Goal: Task Accomplishment & Management: Use online tool/utility

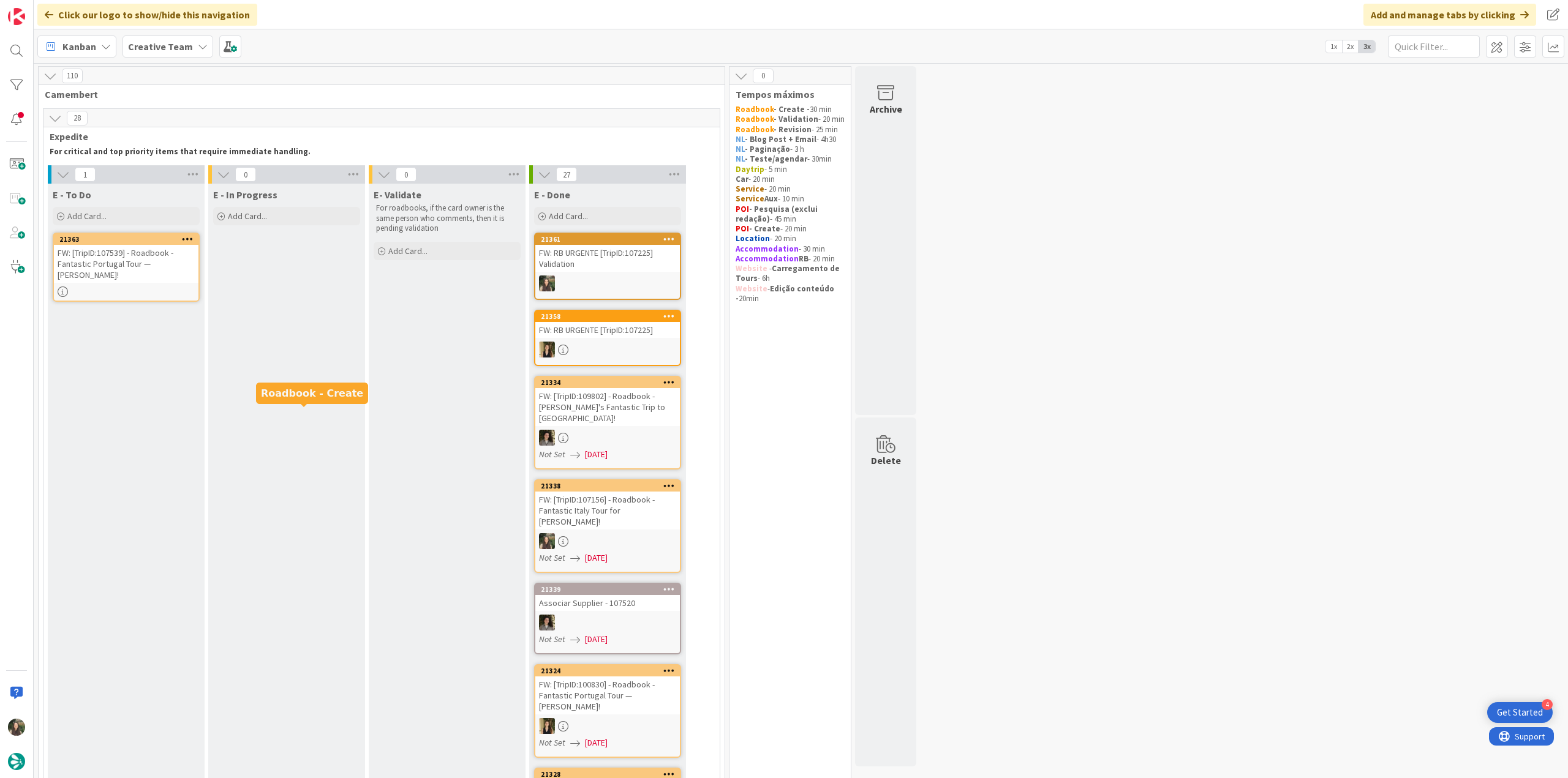
scroll to position [918, 0]
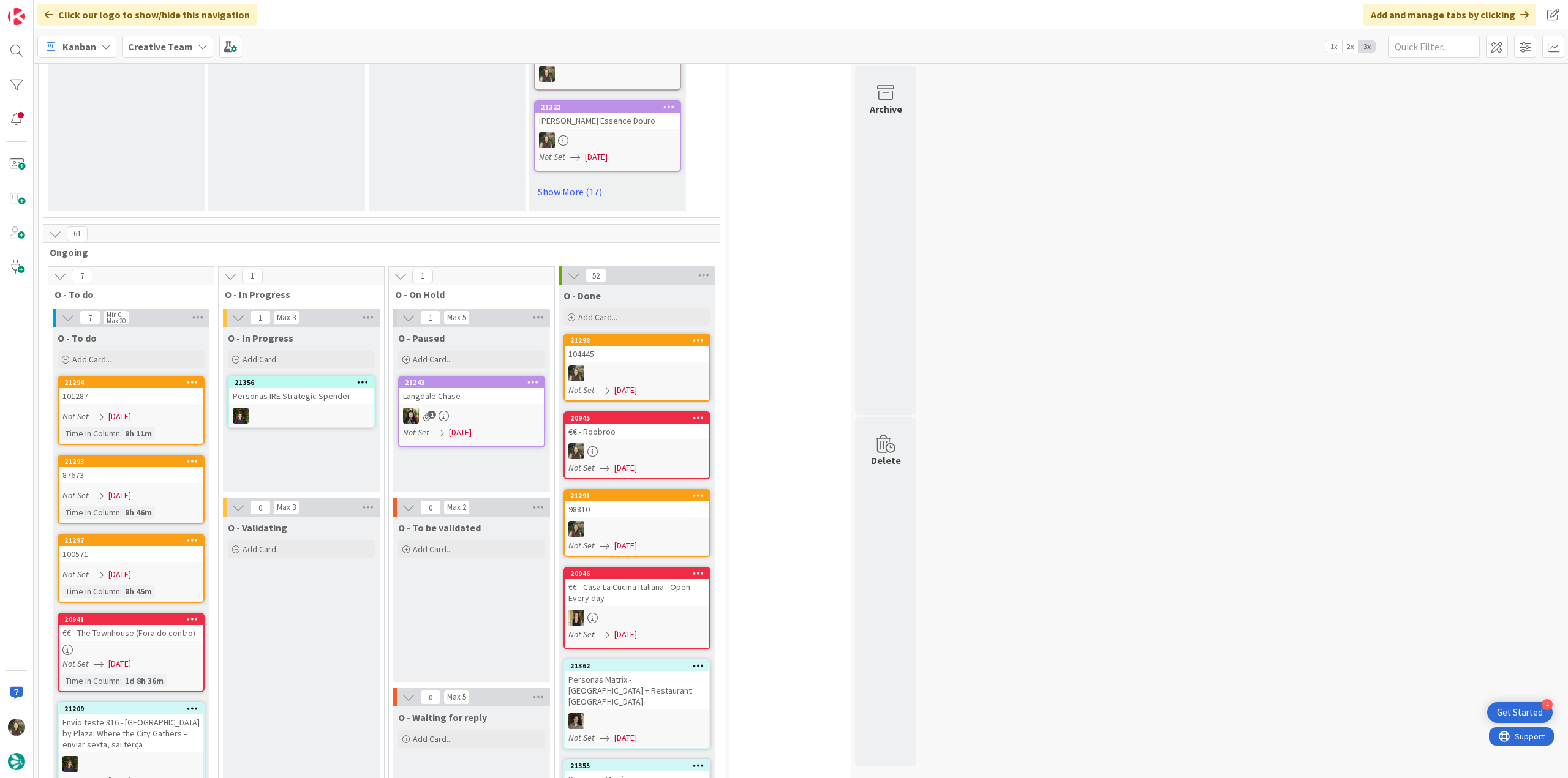
click at [641, 346] on div "104445" at bounding box center [637, 354] width 145 height 16
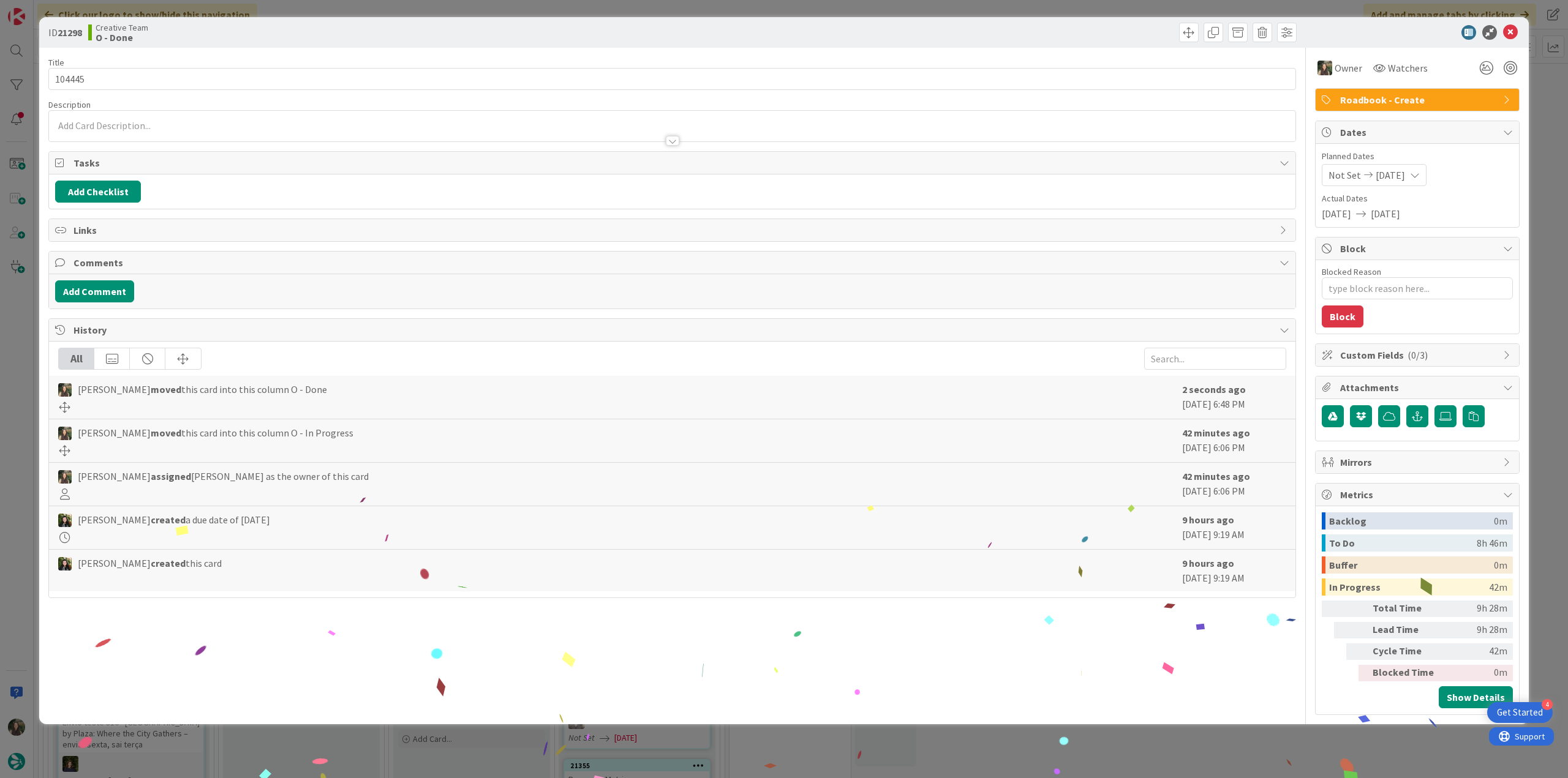
click at [1244, 753] on div "ID 21298 Creative Team O - Done Title 6 / 128 104445 Description Owner Watchers…" at bounding box center [784, 389] width 1568 height 778
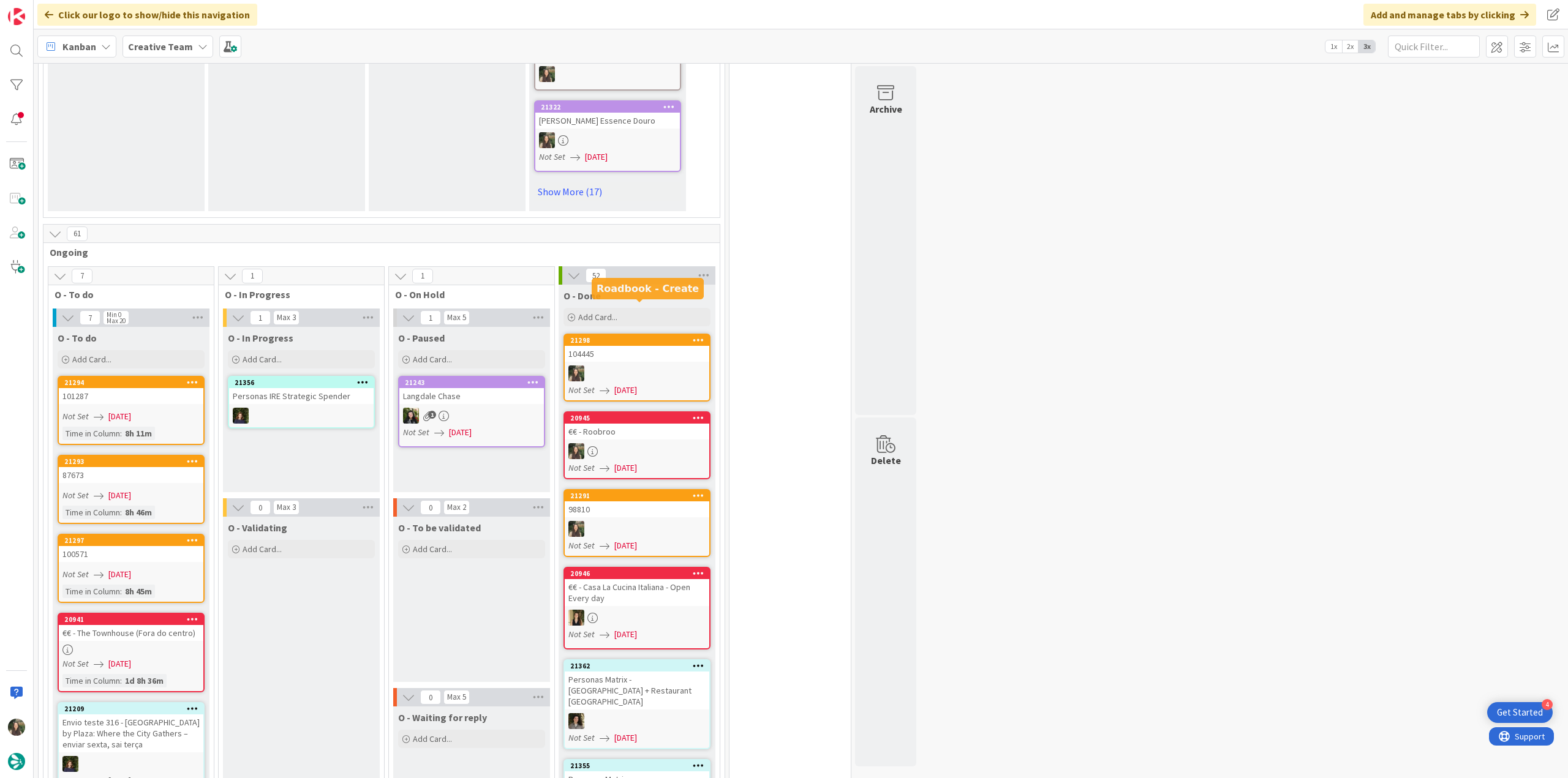
click at [604, 346] on div "104445" at bounding box center [637, 354] width 145 height 16
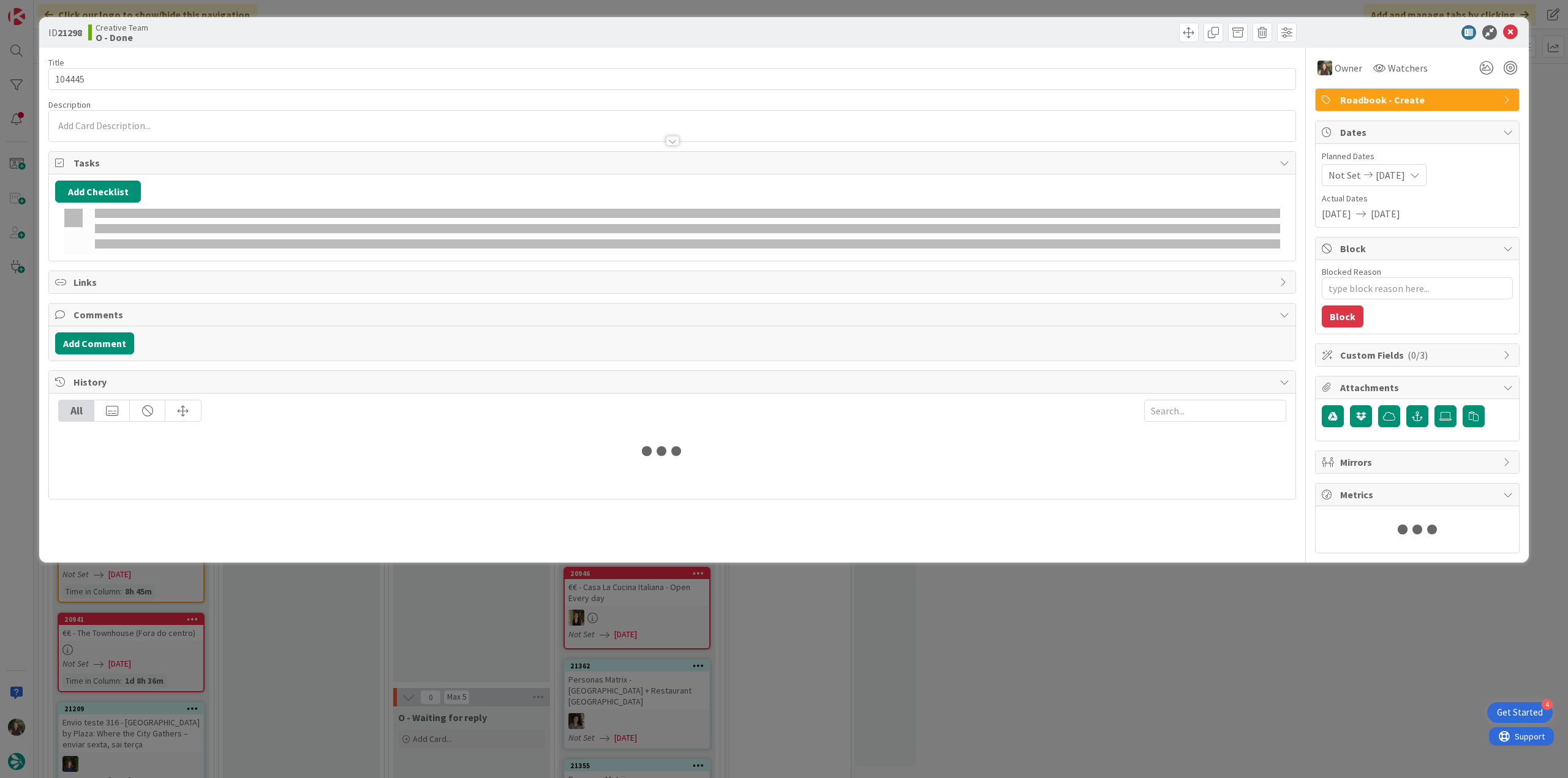
type textarea "x"
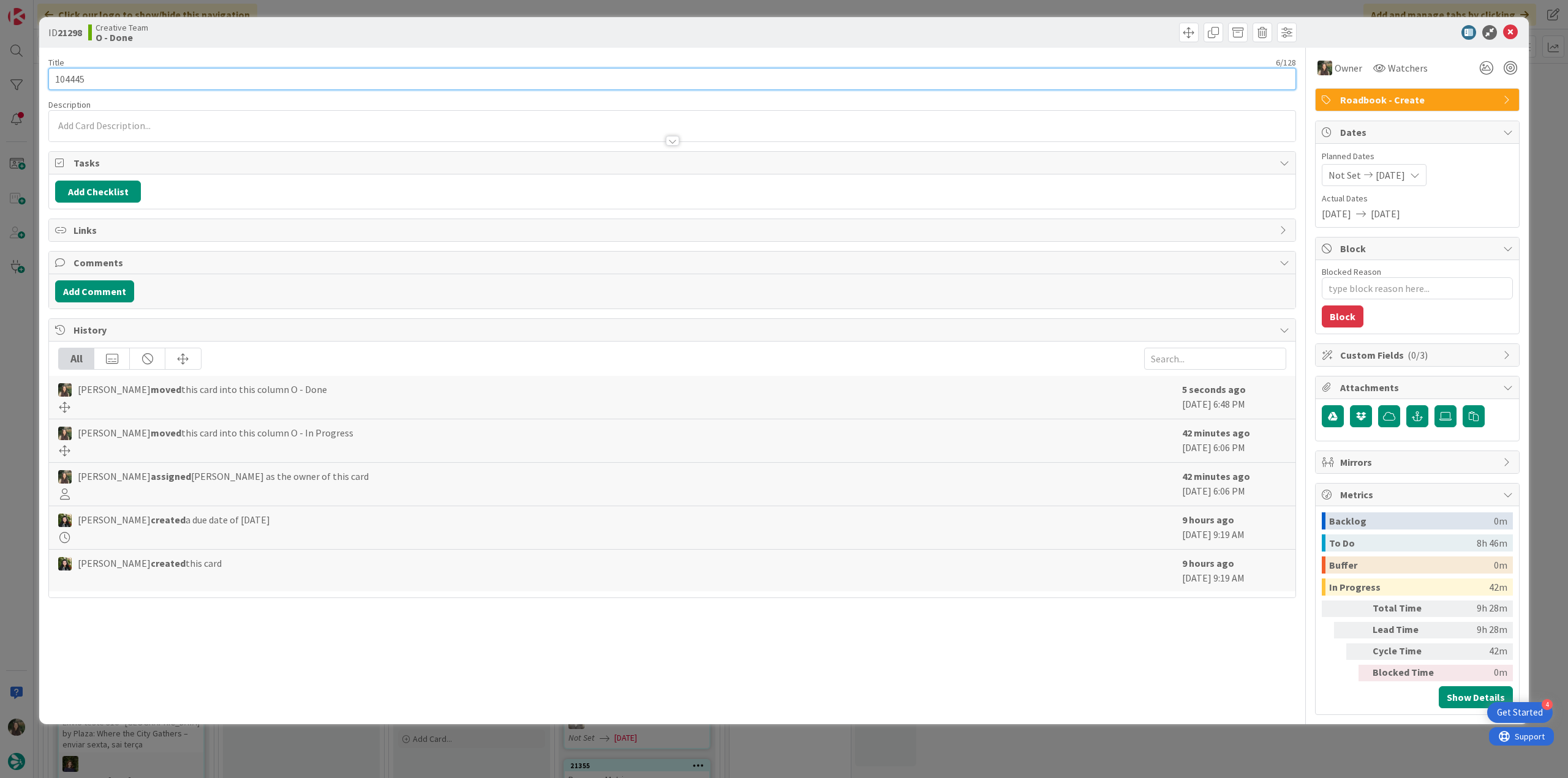
click at [78, 80] on input "104445" at bounding box center [672, 79] width 1248 height 22
click at [22, 316] on div "ID 21298 Creative Team O - Done Title 6 / 128 104445 Description Owner Watchers…" at bounding box center [784, 389] width 1568 height 778
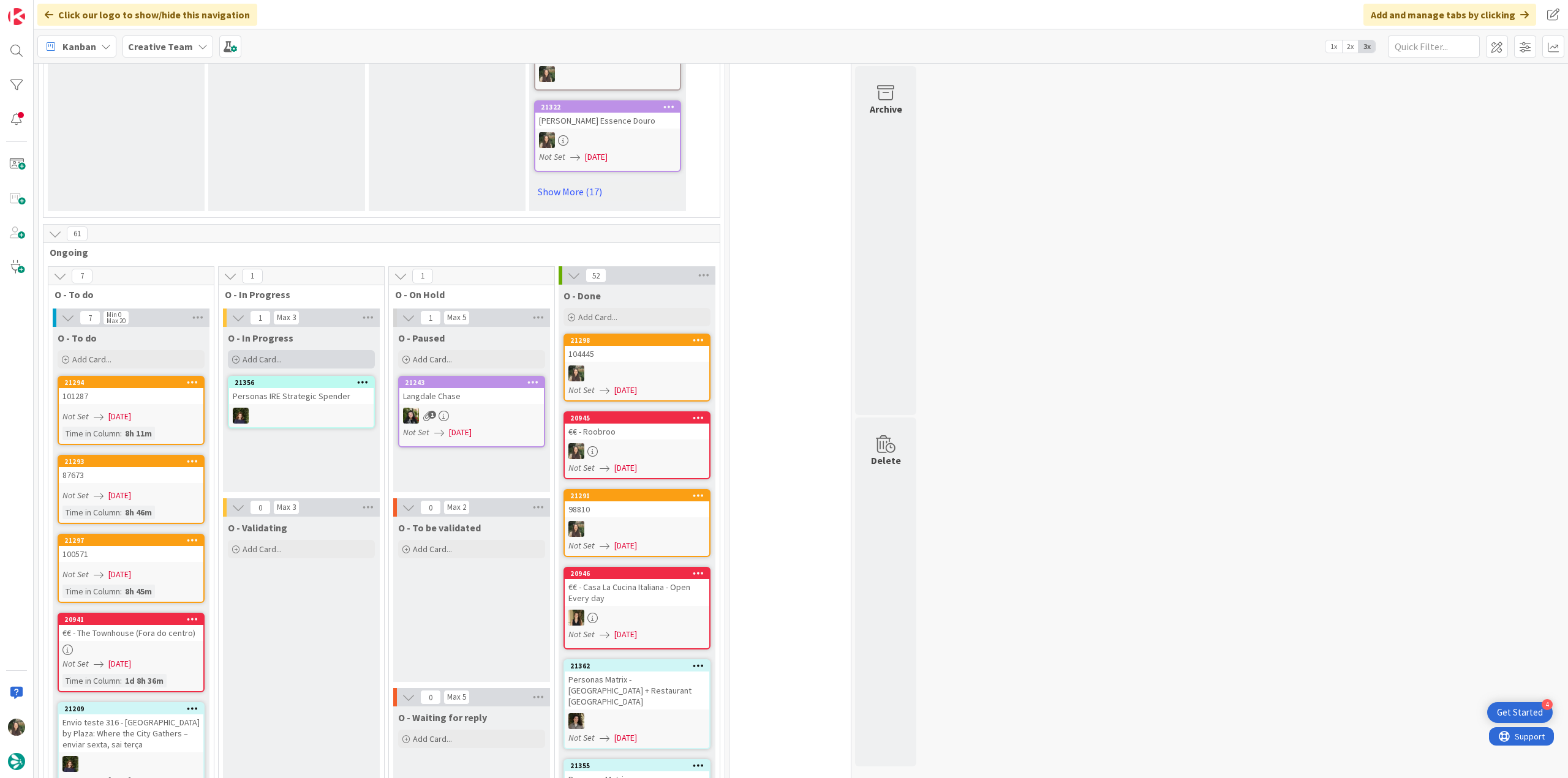
click at [355, 350] on div "Add Card..." at bounding box center [301, 359] width 147 height 18
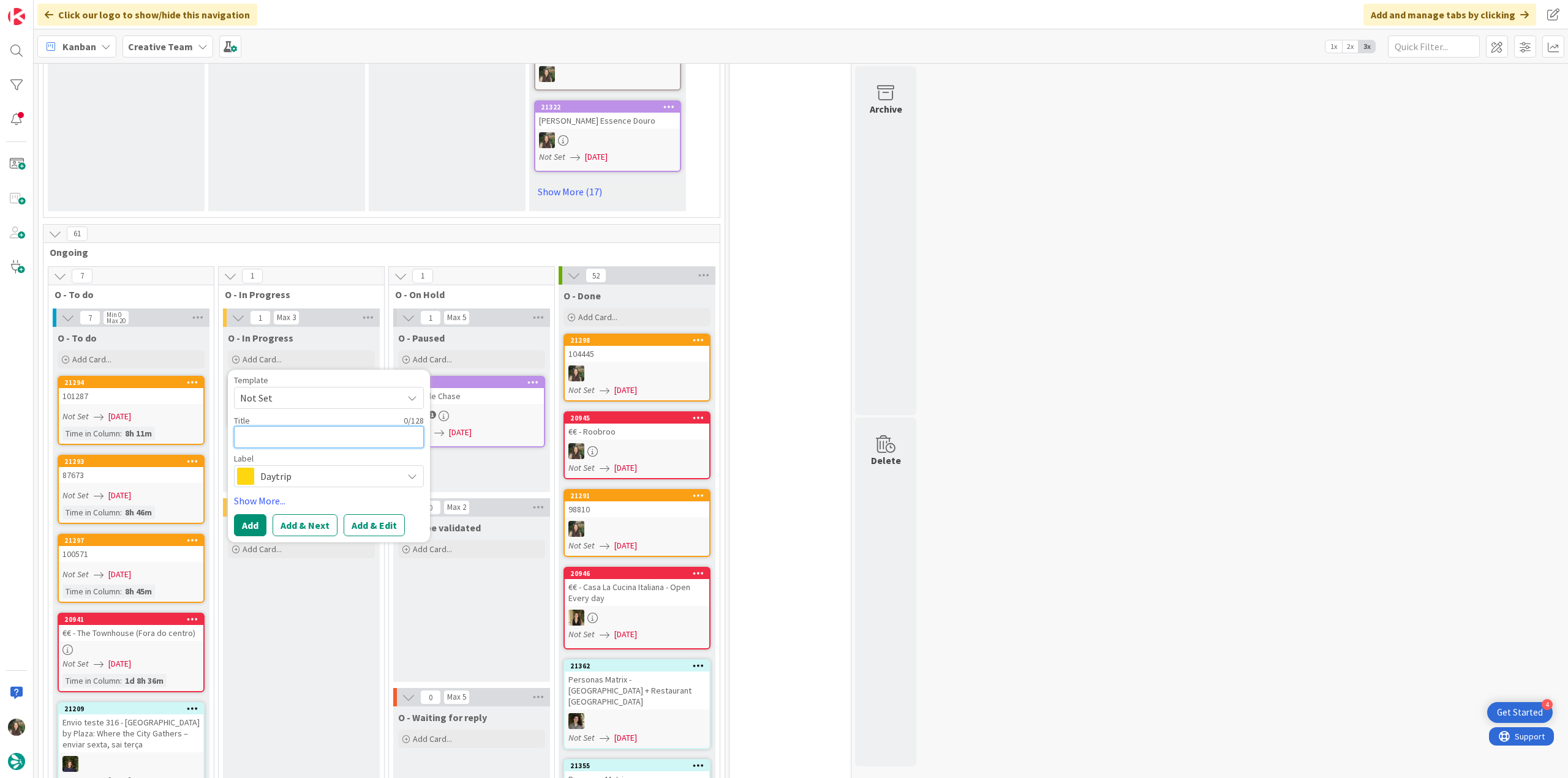
paste textarea "104445"
type textarea "104445"
type textarea "x"
type textarea "104445"
type textarea "x"
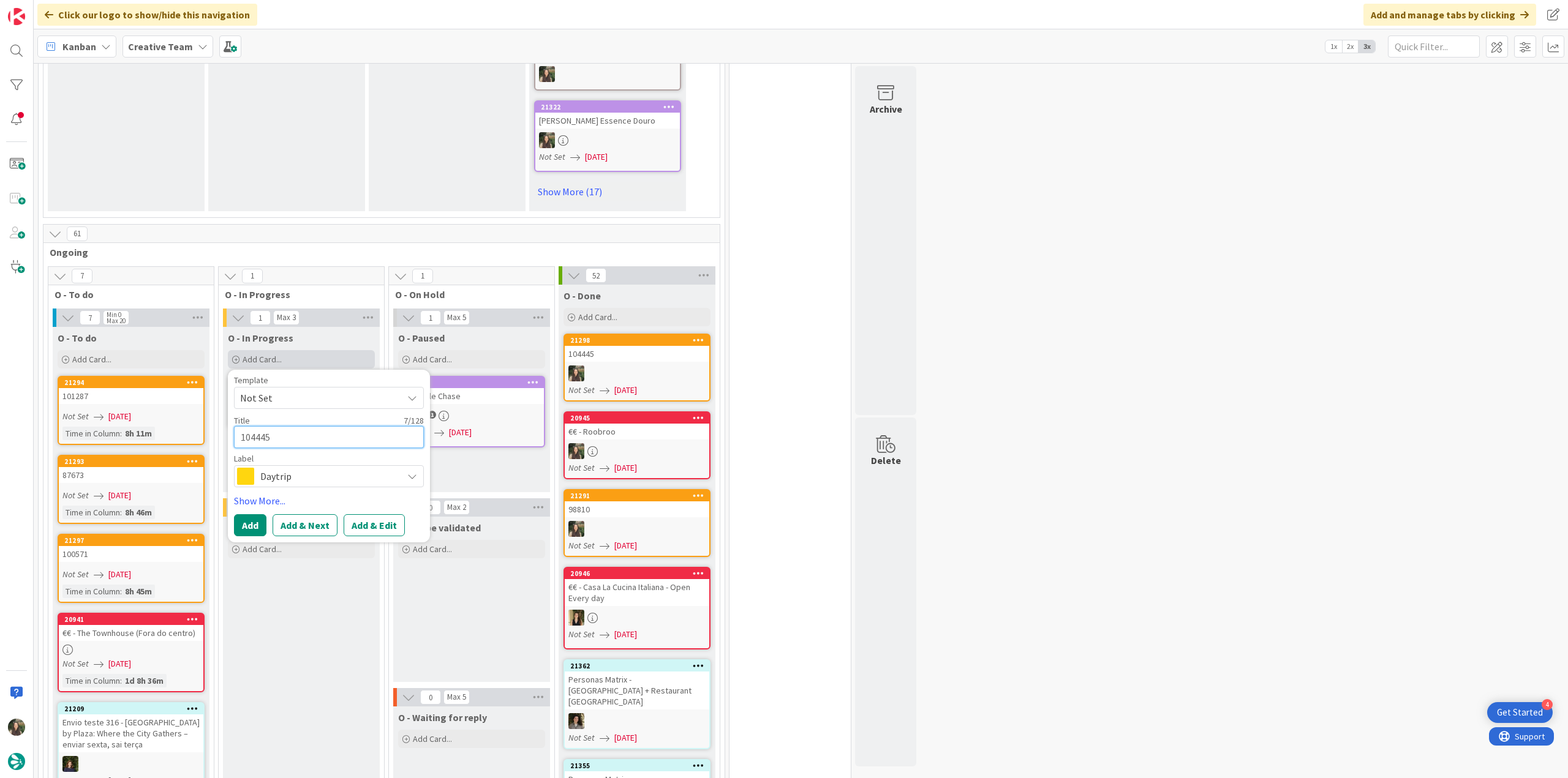
type textarea "104445 -"
type textarea "x"
type textarea "104445 -"
type textarea "x"
type textarea "104445 - c"
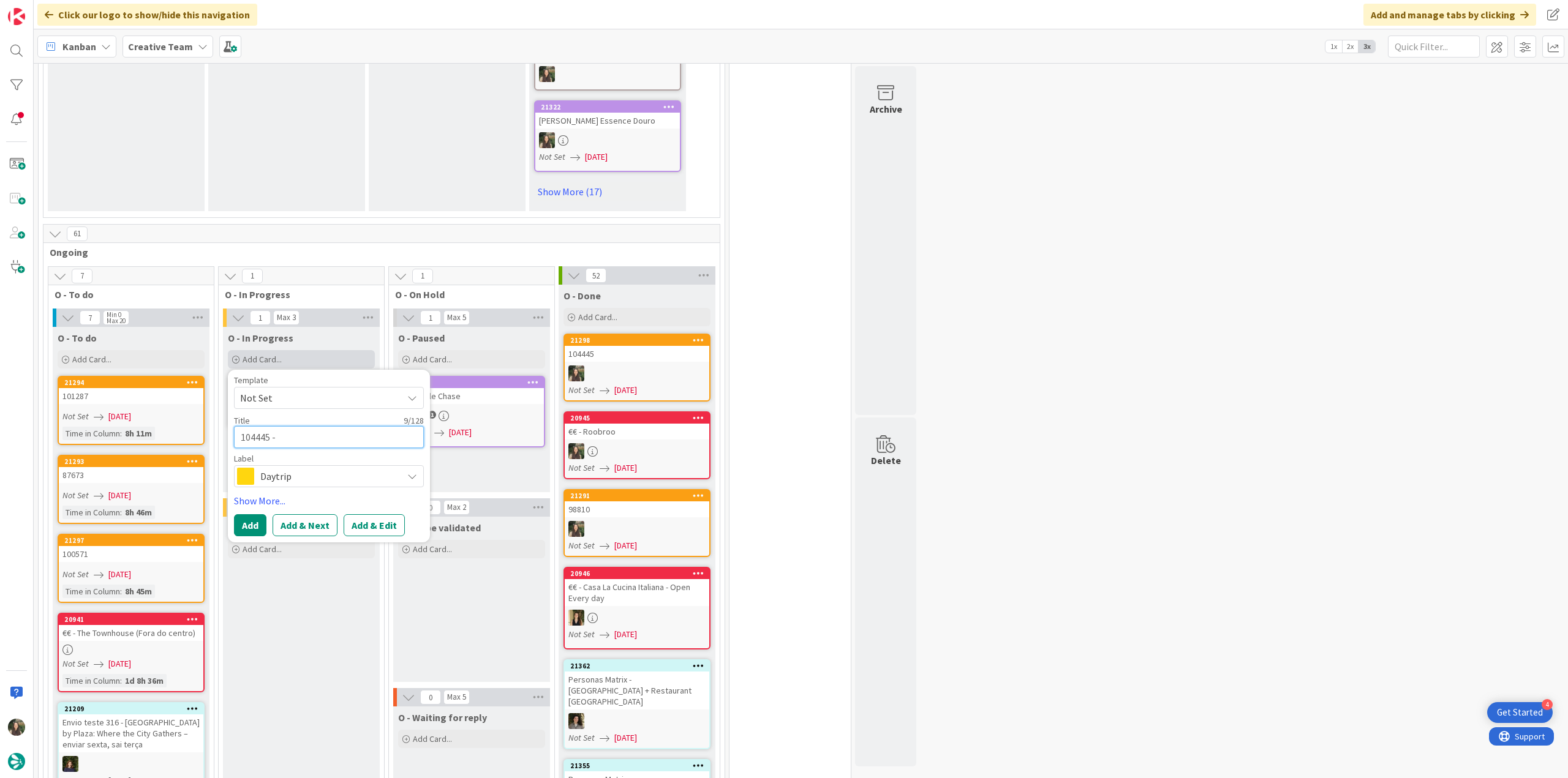
type textarea "x"
type textarea "104445 - co"
type textarea "x"
type textarea "104445 - con"
type textarea "x"
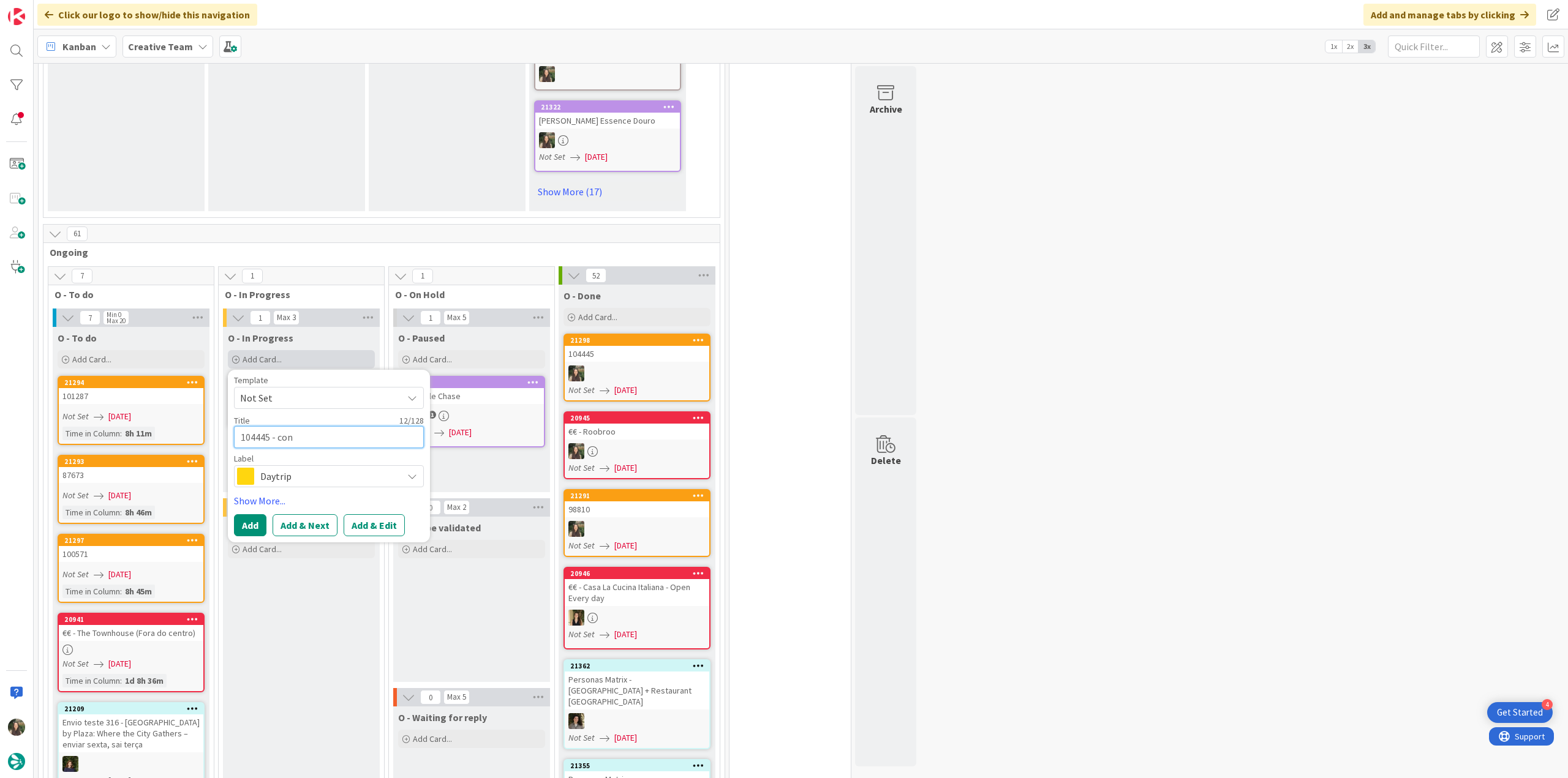
type textarea "104445 - cont"
type textarea "x"
type textarea "104445 - [PERSON_NAME]"
type textarea "x"
type textarea "104445 - contin"
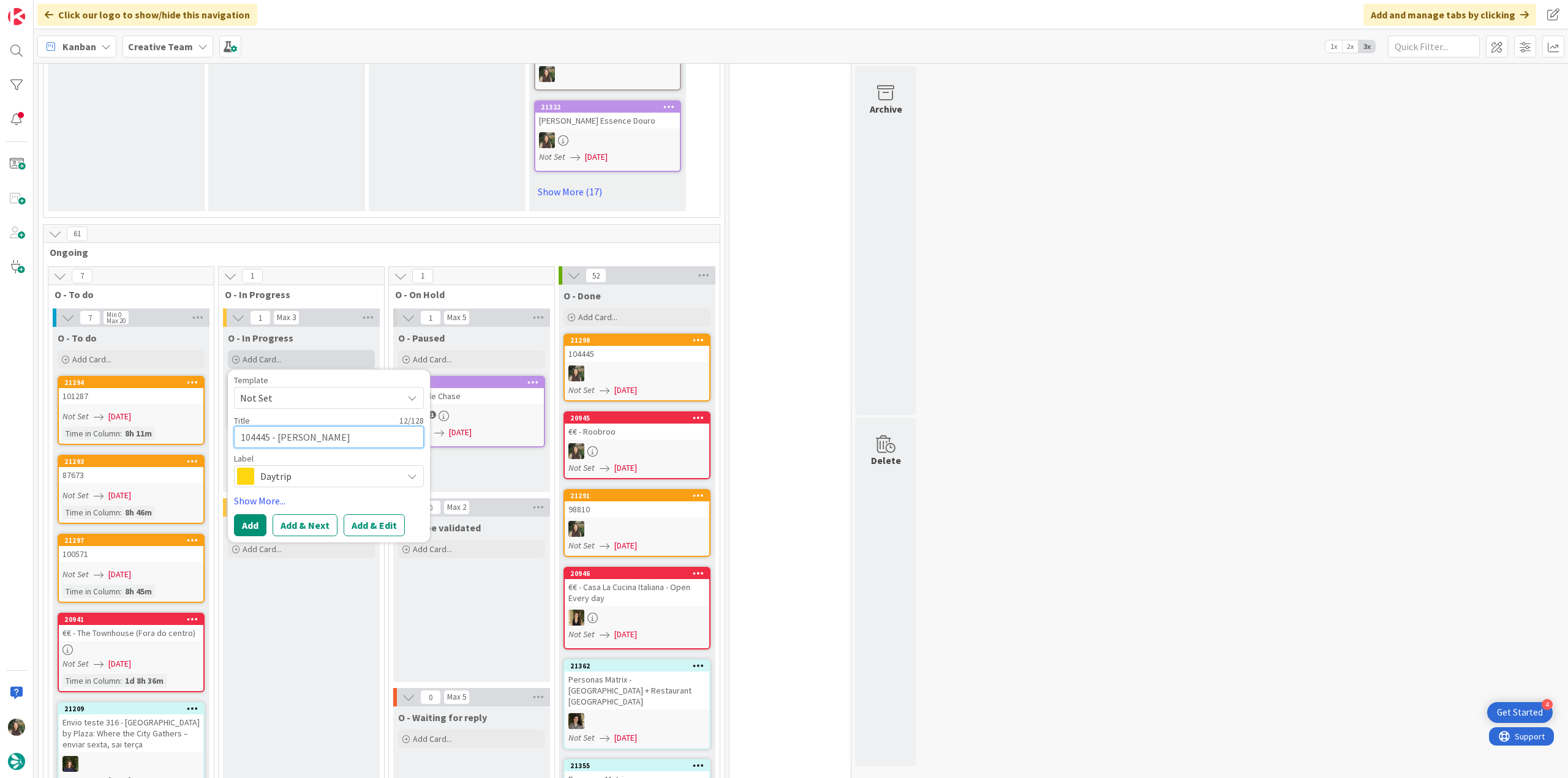
type textarea "x"
type textarea "104445 - continu"
type textarea "x"
type textarea "104445 - continua"
type textarea "x"
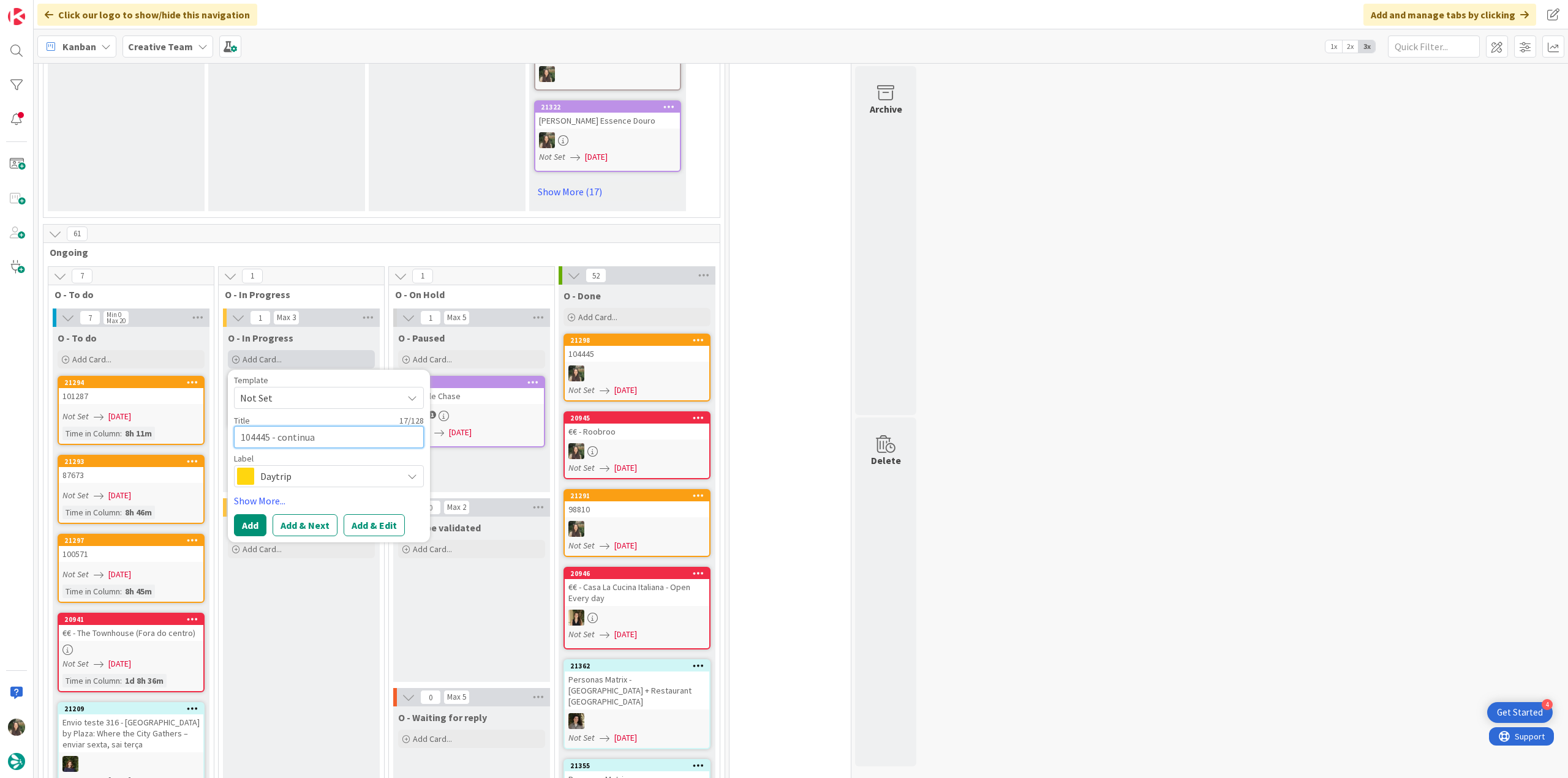
type textarea "104445 - continuaç"
type textarea "x"
type textarea "104445 - continuaçã"
type textarea "x"
type textarea "104445 - continuação"
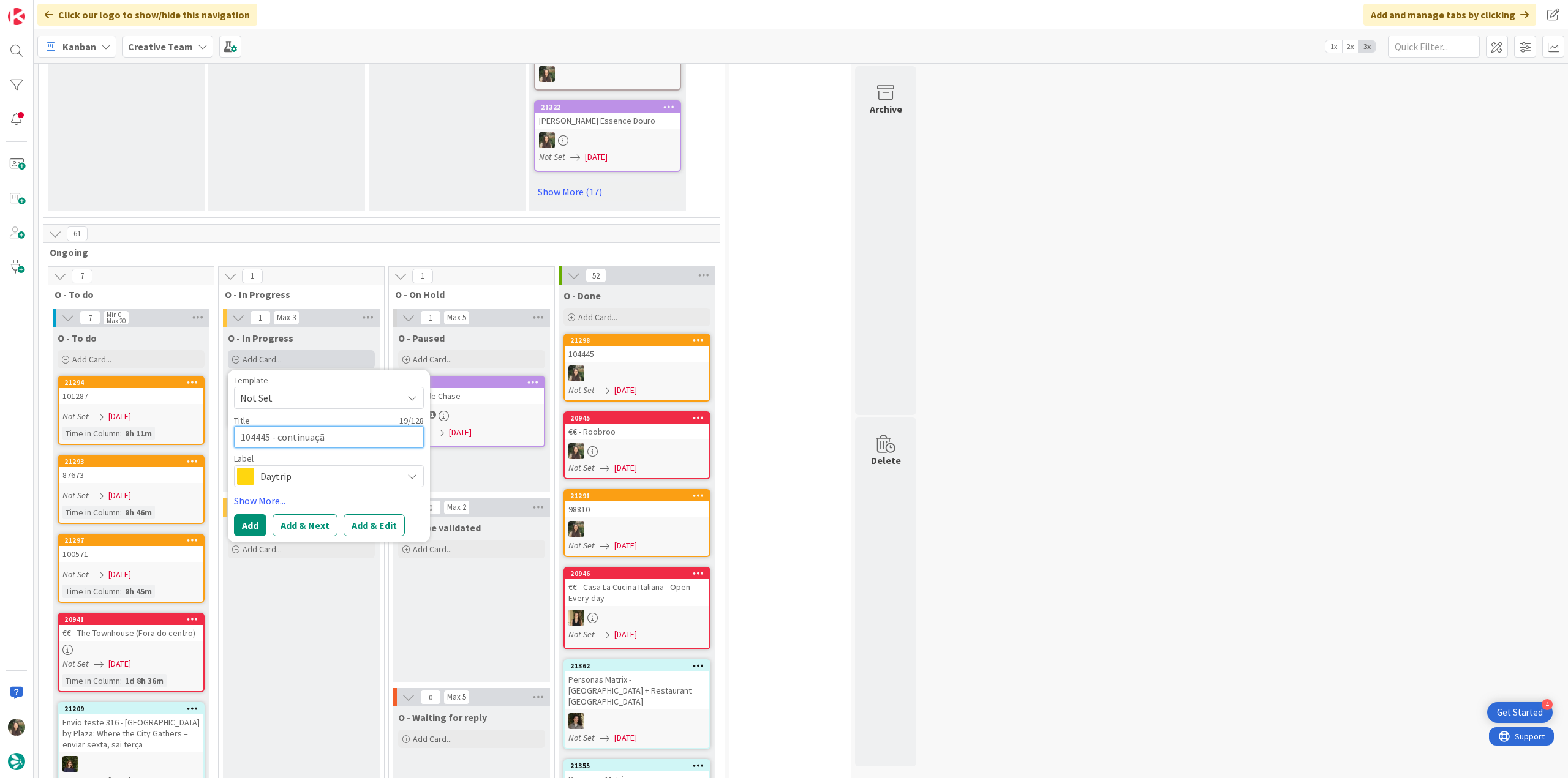
type textarea "x"
type textarea "104445 - continuação"
click at [318, 467] on span "Daytrip" at bounding box center [328, 475] width 136 height 17
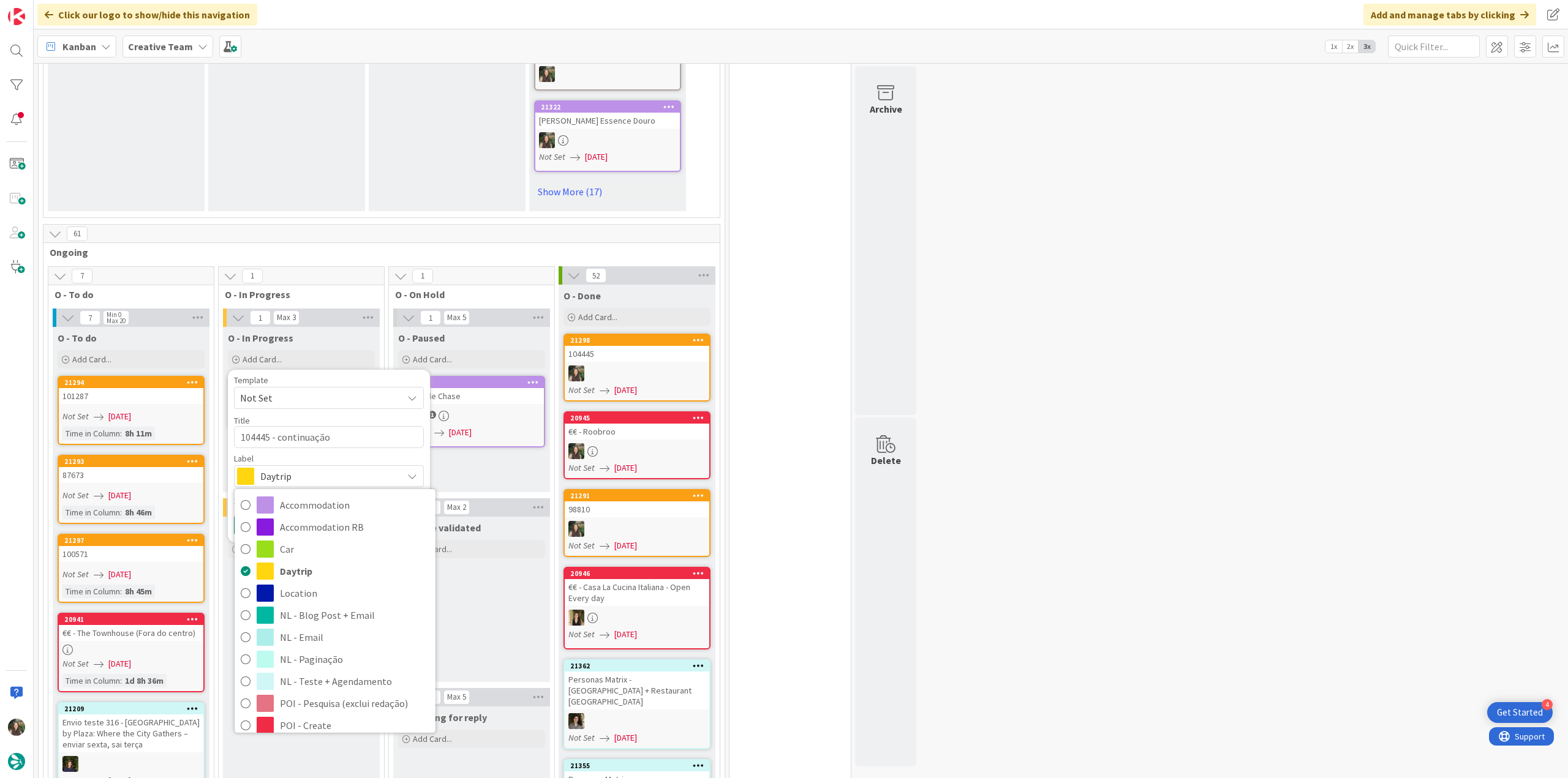
scroll to position [184, 0]
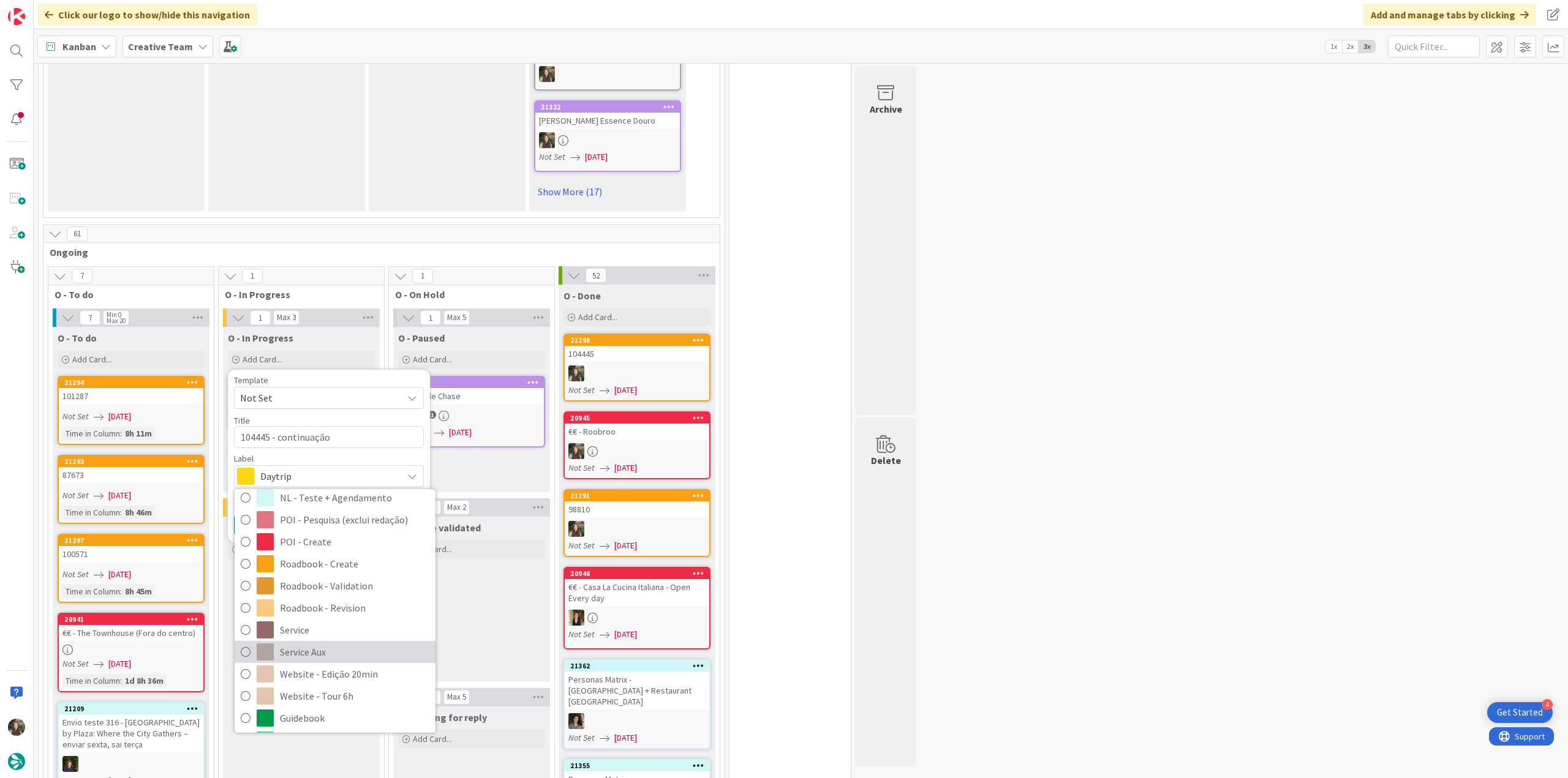
click at [353, 643] on span "Service Aux" at bounding box center [354, 652] width 149 height 18
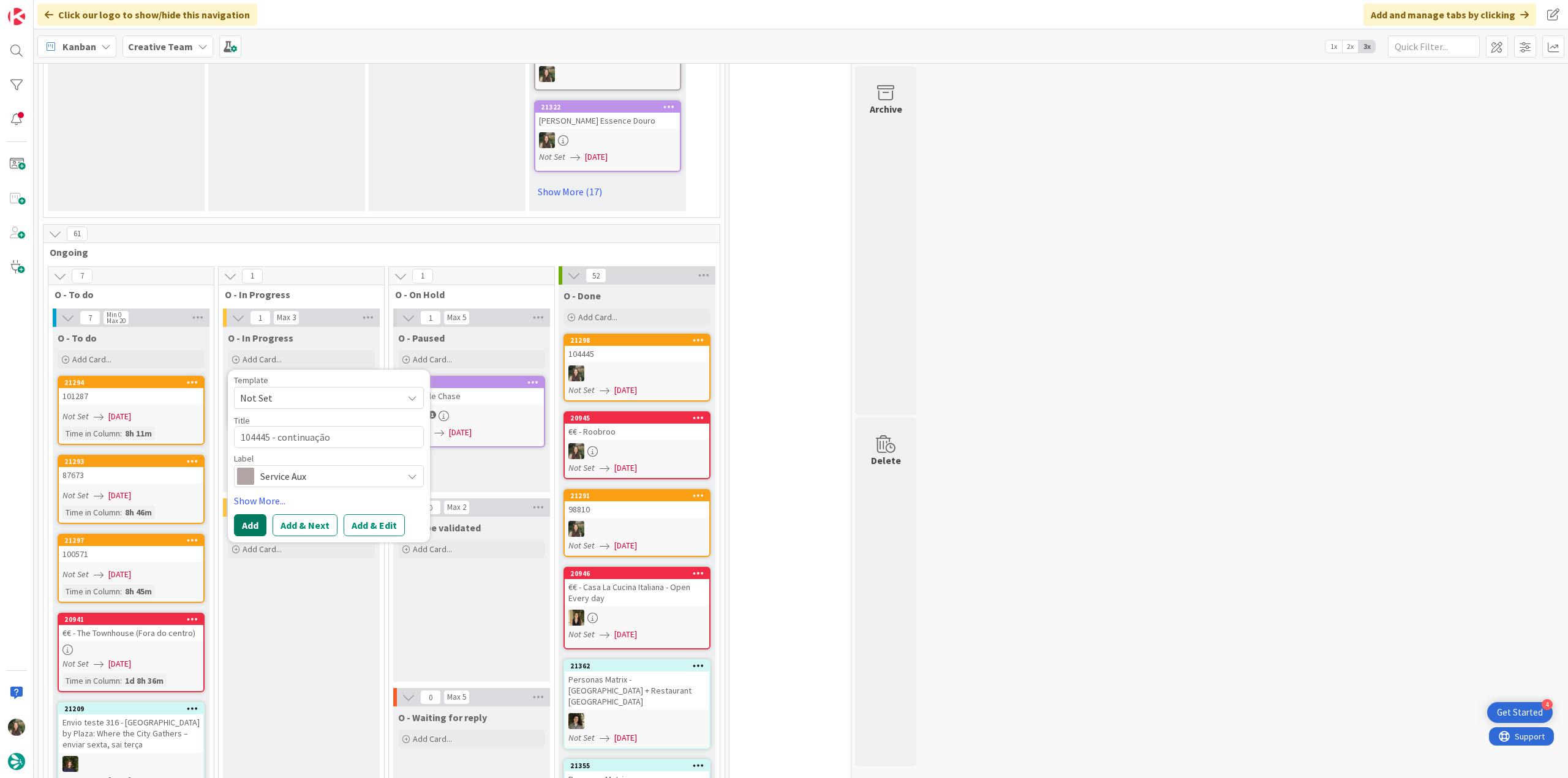
click at [256, 514] on button "Add" at bounding box center [250, 526] width 33 height 22
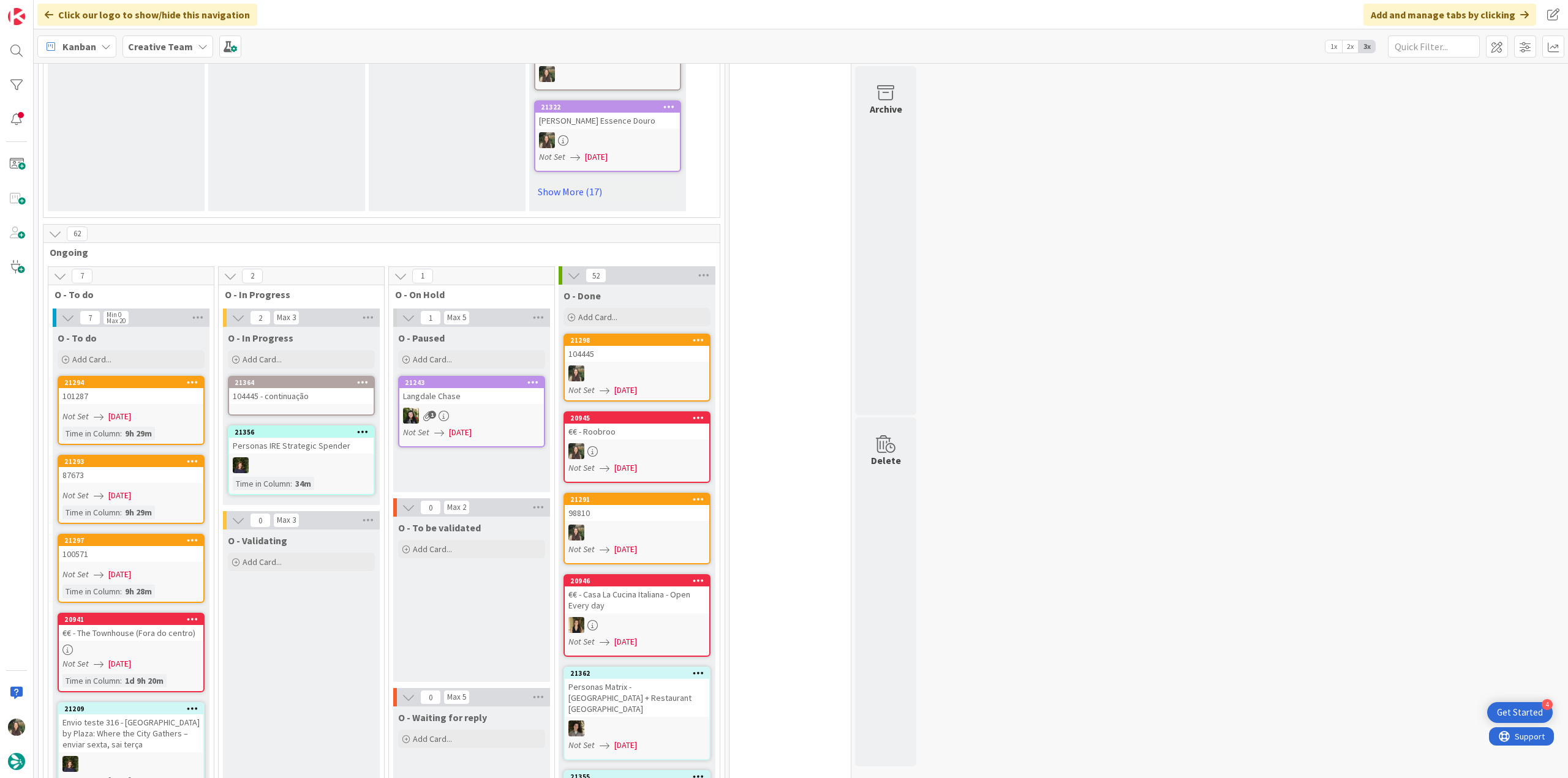
click at [287, 388] on div "104445 - continuação" at bounding box center [301, 396] width 145 height 16
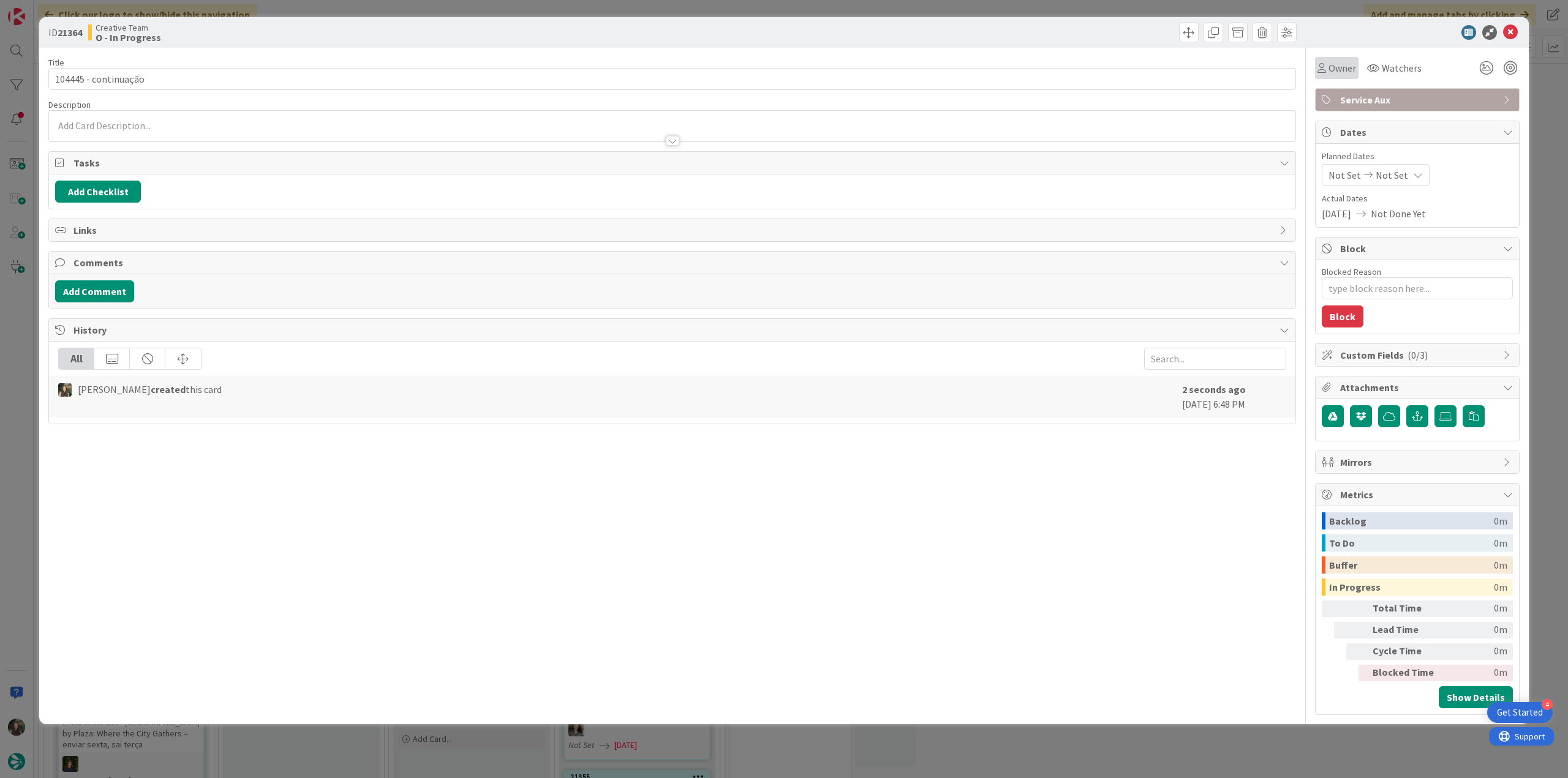
click at [1347, 72] on span "Owner" at bounding box center [1342, 68] width 27 height 14
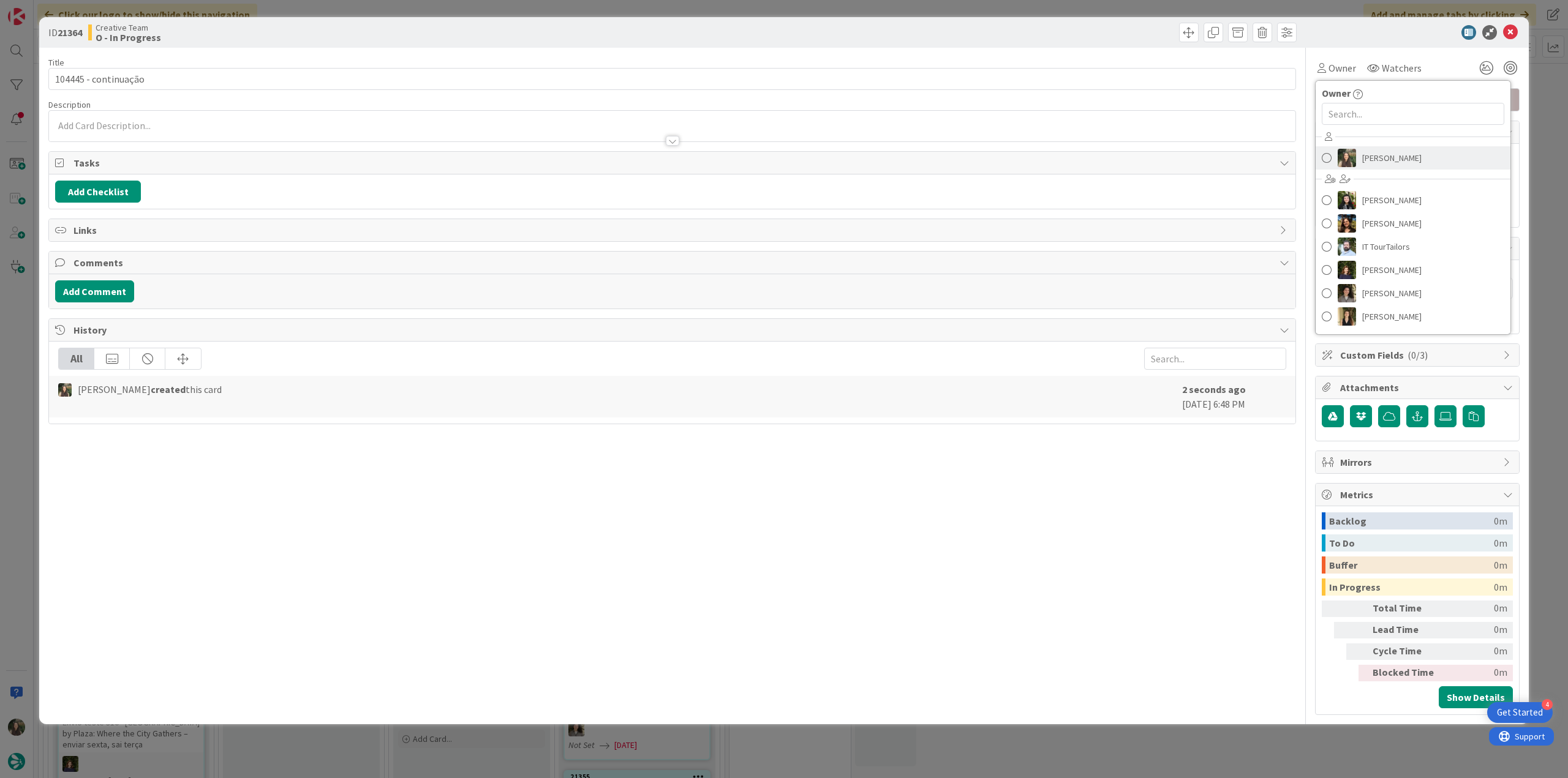
click at [1369, 151] on span "[PERSON_NAME]" at bounding box center [1391, 157] width 59 height 18
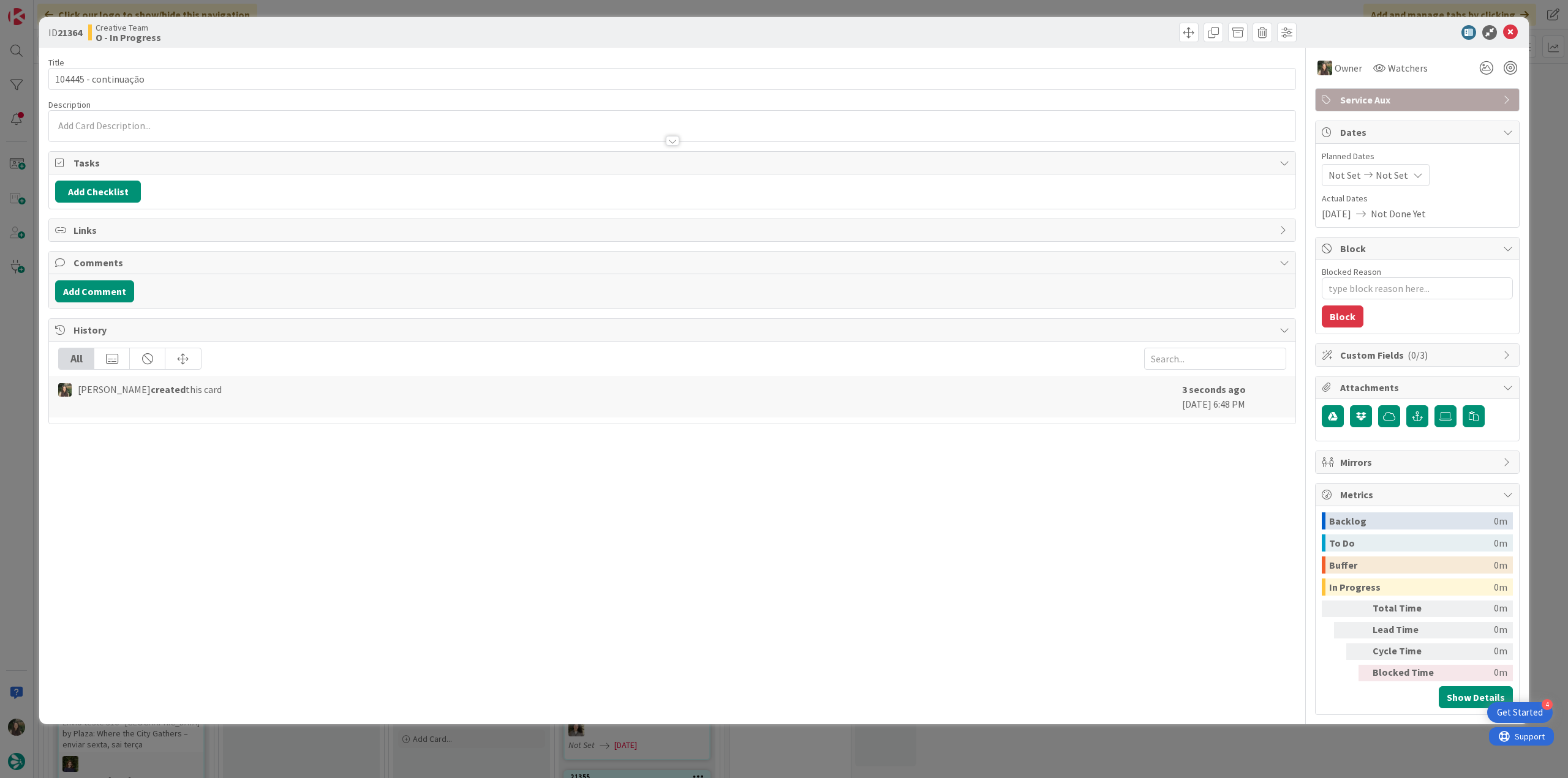
type textarea "x"
click at [1555, 101] on div "ID 21364 Creative Team O - In Progress Title 20 / 128 104445 - continuação Desc…" at bounding box center [784, 389] width 1568 height 778
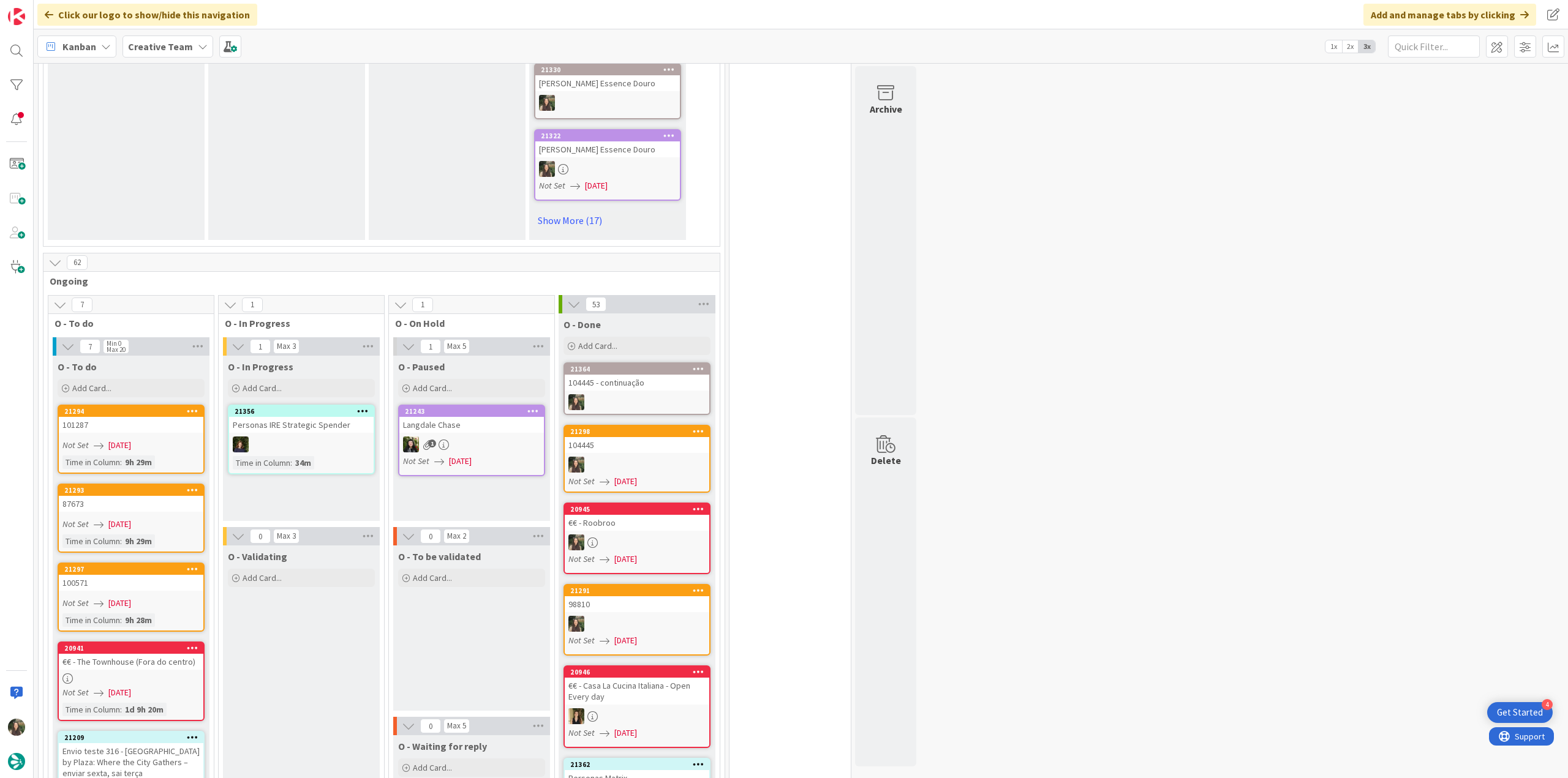
scroll to position [979, 0]
